Goal: Information Seeking & Learning: Learn about a topic

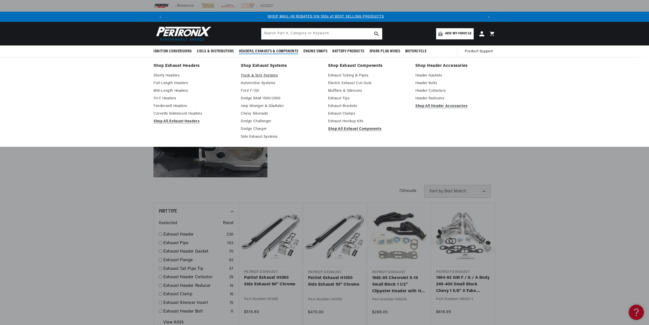
scroll to position [0, 634]
click at [269, 74] on link "Truck & SUV Systems" at bounding box center [281, 76] width 80 height 6
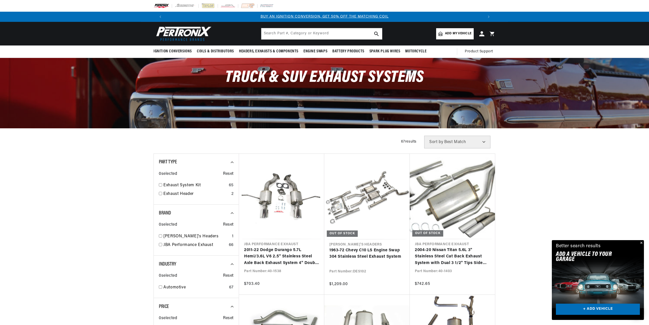
scroll to position [0, 317]
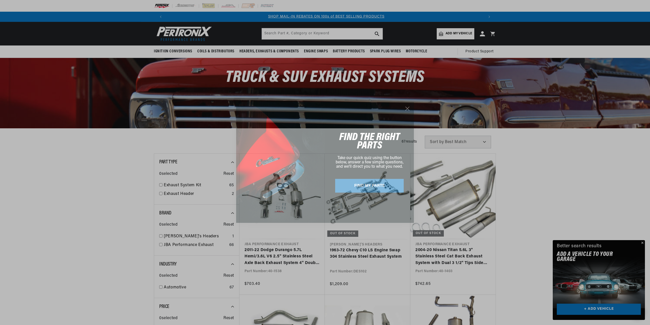
click at [407, 108] on icon "Close dialog" at bounding box center [408, 109] width 4 height 4
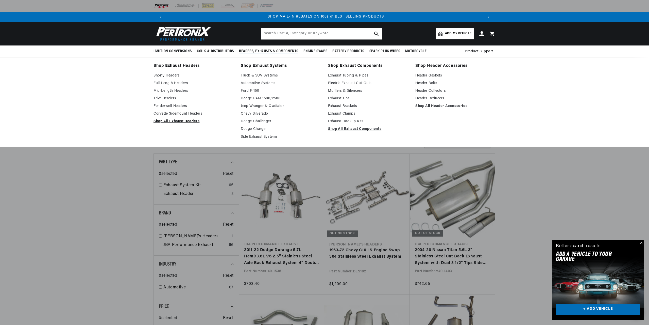
click at [174, 122] on link "Shop All Exhaust Headers" at bounding box center [194, 121] width 80 height 6
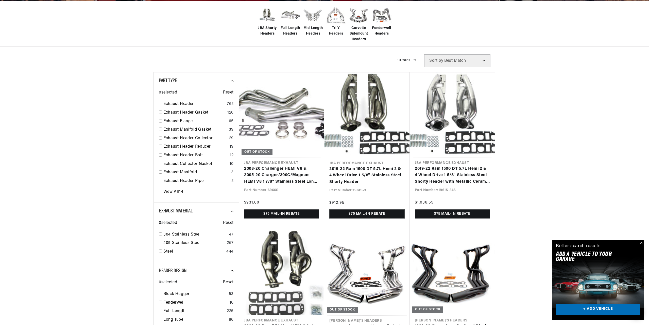
scroll to position [203, 0]
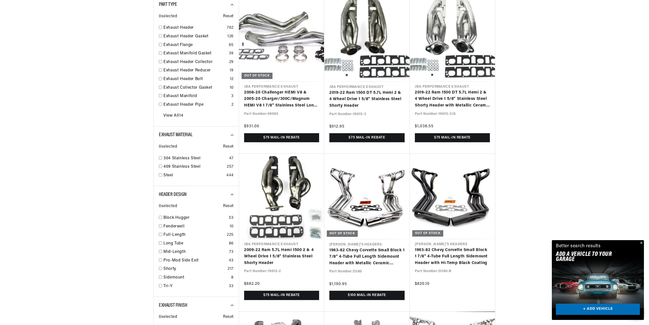
click at [643, 242] on button "Close" at bounding box center [641, 243] width 6 height 6
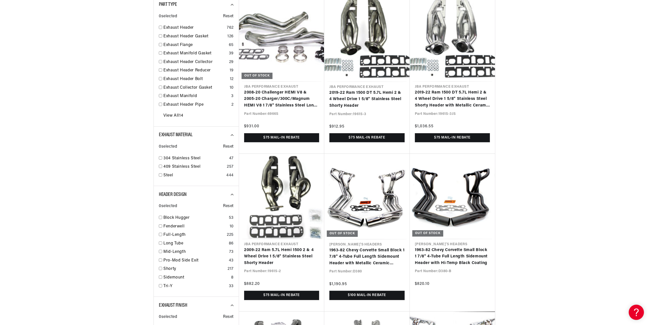
scroll to position [0, 0]
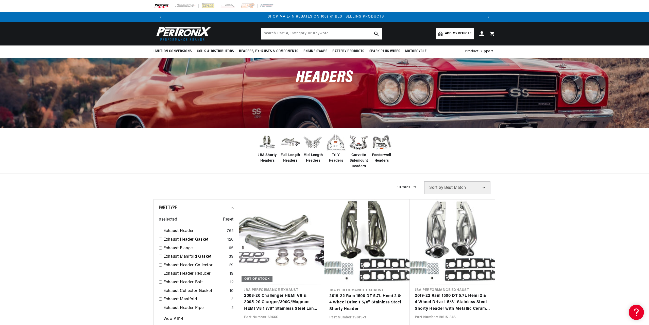
scroll to position [0, 634]
click at [288, 158] on span "Full-Length Headers" at bounding box center [290, 157] width 20 height 11
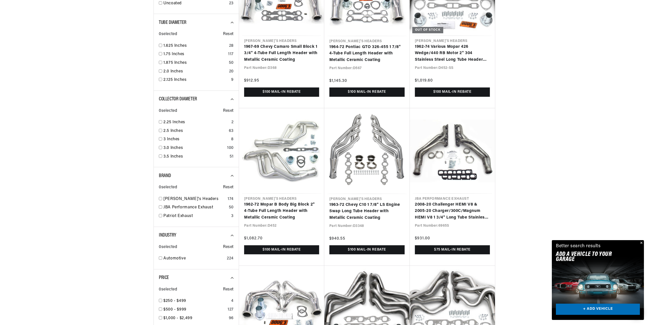
scroll to position [508, 0]
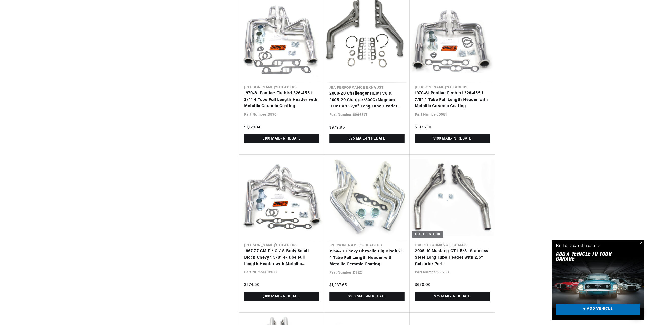
scroll to position [1117, 0]
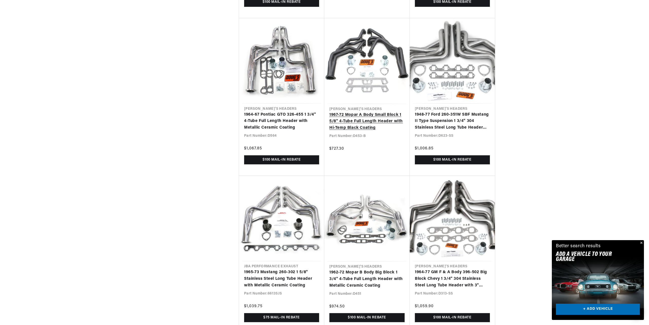
scroll to position [1726, 0]
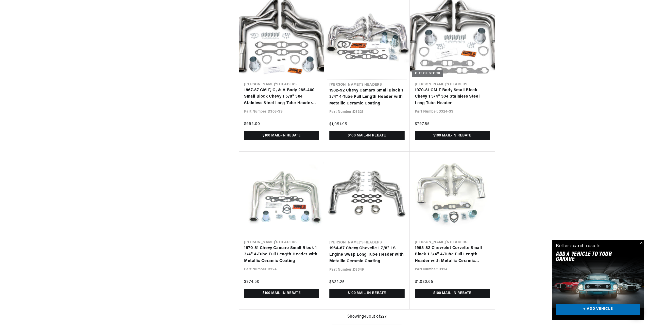
scroll to position [0, 317]
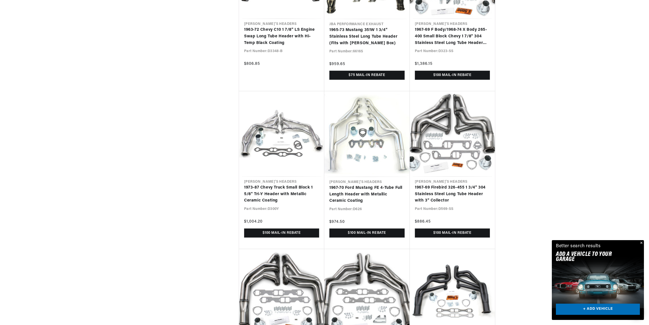
scroll to position [3020, 0]
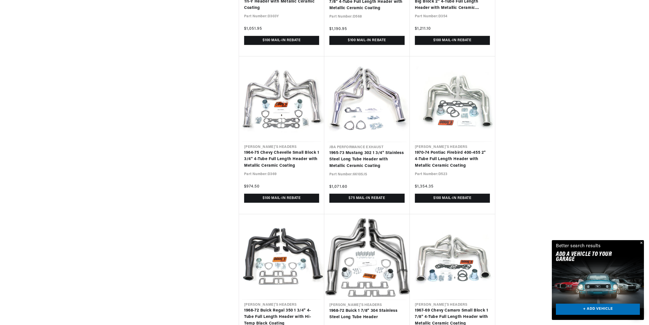
scroll to position [3527, 0]
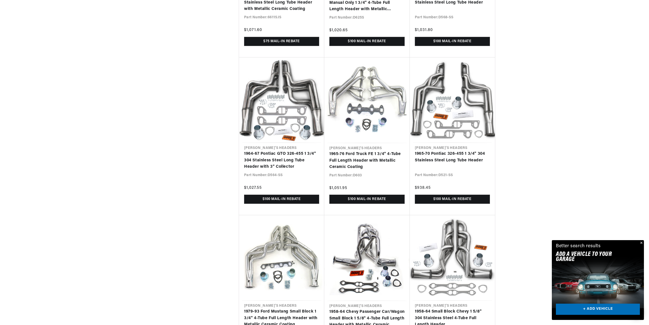
scroll to position [0, 634]
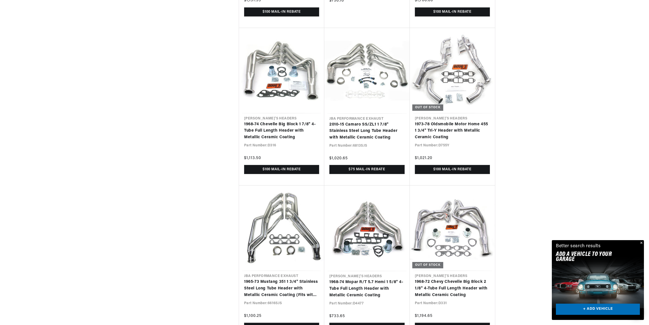
scroll to position [4923, 0]
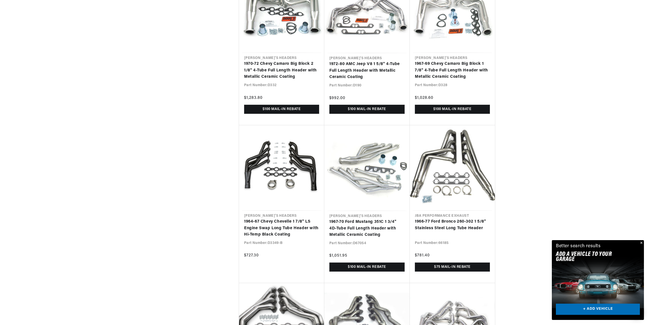
scroll to position [5532, 0]
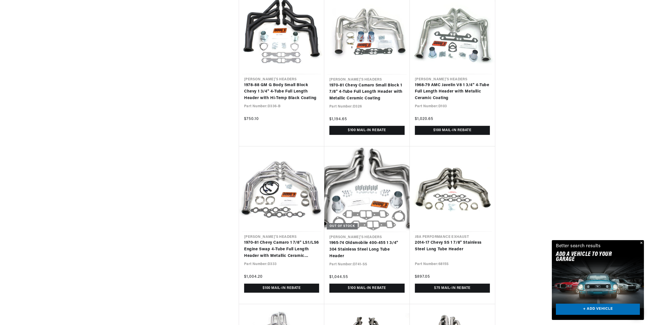
scroll to position [6141, 0]
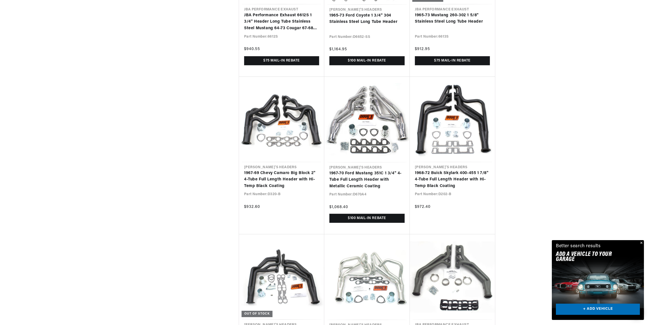
scroll to position [0, 317]
